Goal: Find specific page/section: Find specific page/section

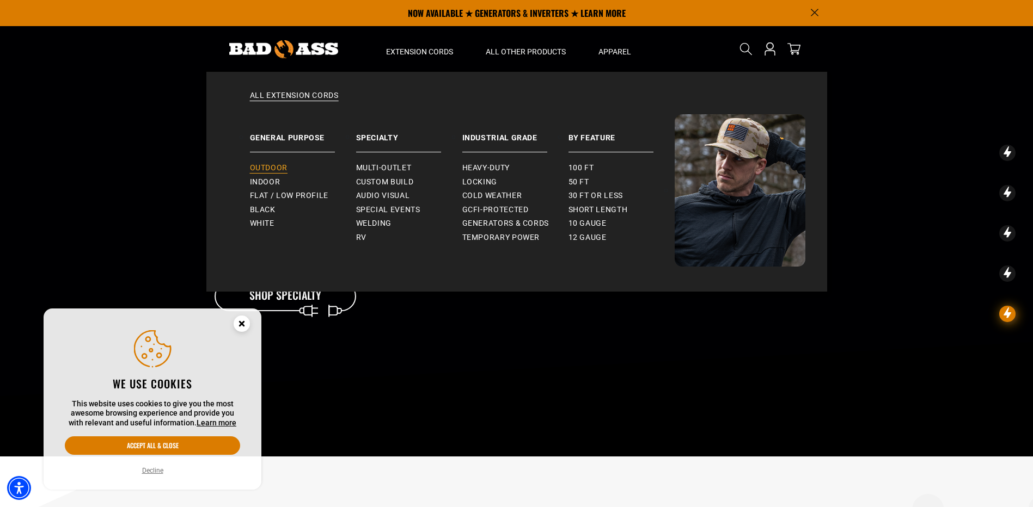
click at [263, 171] on span "Outdoor" at bounding box center [269, 168] width 38 height 10
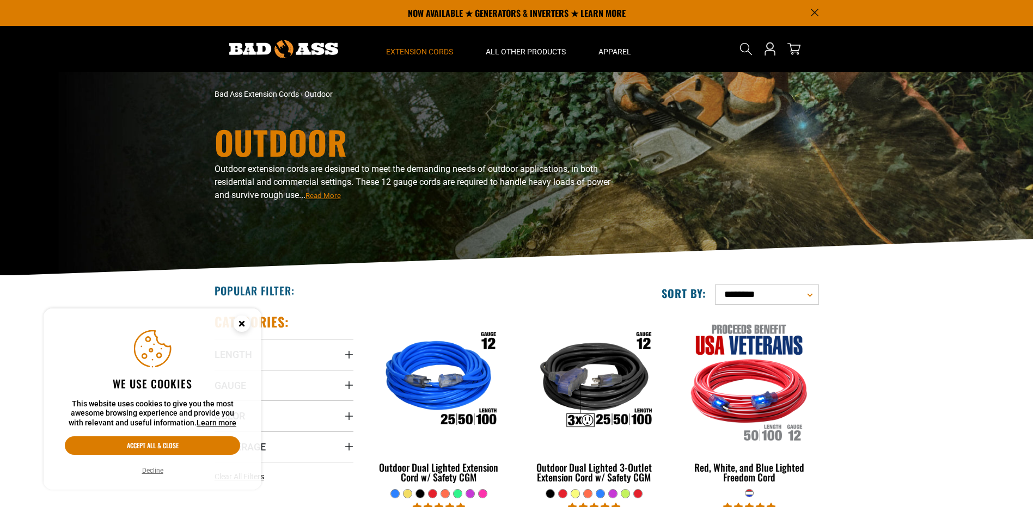
drag, startPoint x: 0, startPoint y: 0, endPoint x: 551, endPoint y: 174, distance: 578.1
click at [551, 174] on span "Outdoor extension cords are designed to meet the demanding needs of outdoor app…" at bounding box center [412, 182] width 396 height 36
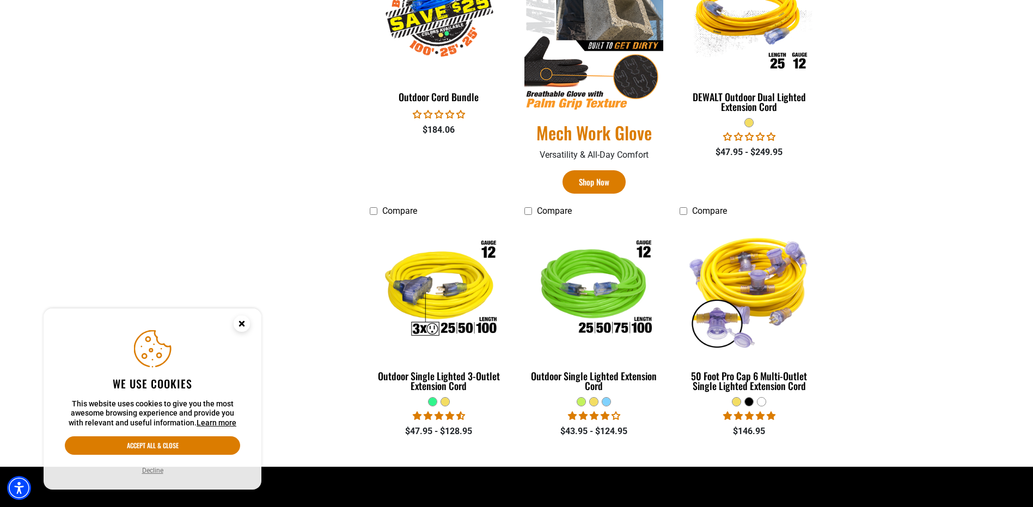
scroll to position [272, 0]
